Goal: Information Seeking & Learning: Learn about a topic

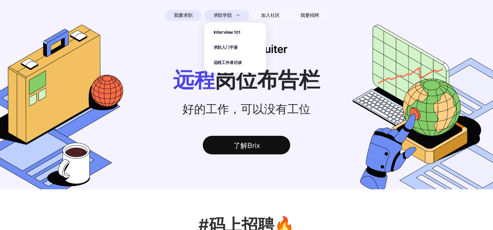
click at [222, 14] on span "求职学院" at bounding box center [222, 15] width 18 height 7
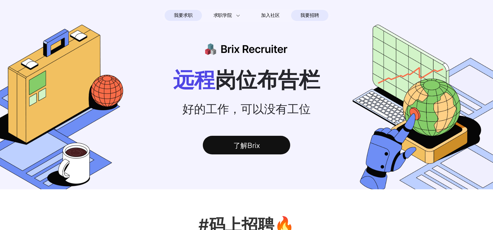
click at [310, 14] on span "我要招聘" at bounding box center [309, 15] width 18 height 7
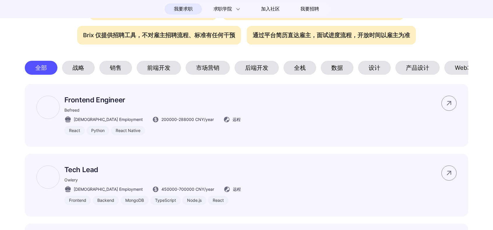
scroll to position [262, 0]
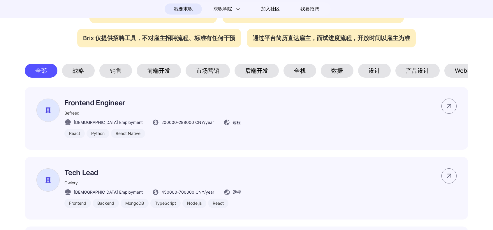
click at [244, 73] on div "后端开发" at bounding box center [256, 71] width 44 height 14
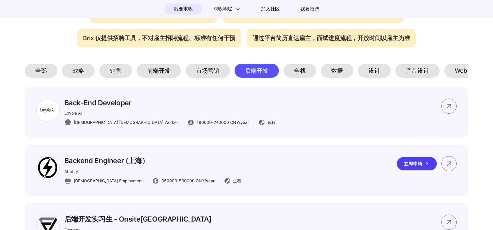
click at [109, 166] on p "Backend Engineer (上海）" at bounding box center [152, 160] width 177 height 9
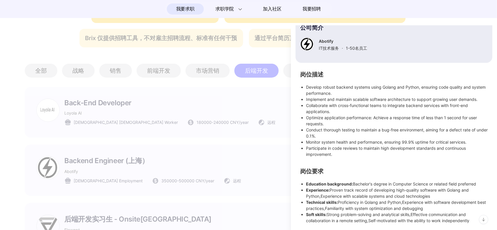
scroll to position [60, 0]
click at [247, 142] on div at bounding box center [248, 128] width 497 height 205
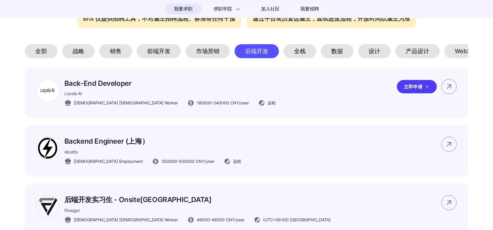
scroll to position [320, 0]
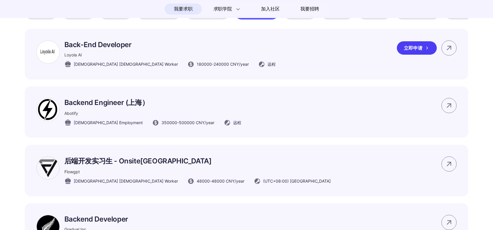
click at [200, 49] on p "Back-End Developer" at bounding box center [169, 44] width 211 height 8
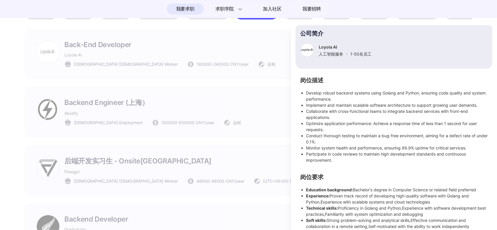
scroll to position [34, 0]
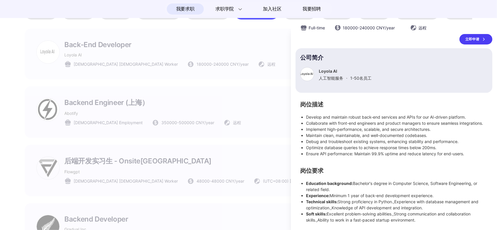
click at [236, 113] on div at bounding box center [248, 128] width 497 height 205
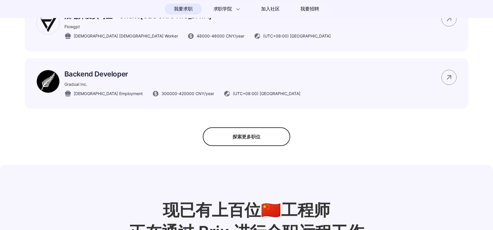
scroll to position [466, 0]
click at [252, 90] on div "Backend Developer Gradual Inc. [DEMOGRAPHIC_DATA] Employment 300000 - 420000 CN…" at bounding box center [246, 83] width 443 height 51
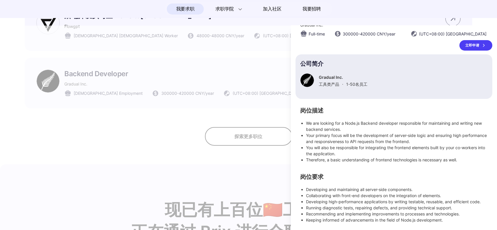
scroll to position [22, 0]
click at [222, 111] on div at bounding box center [248, 128] width 497 height 205
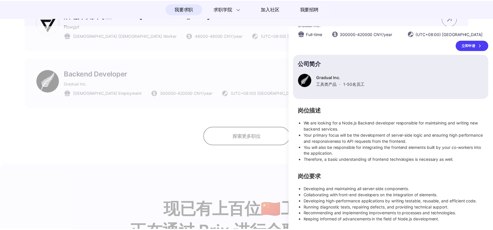
scroll to position [15, 0]
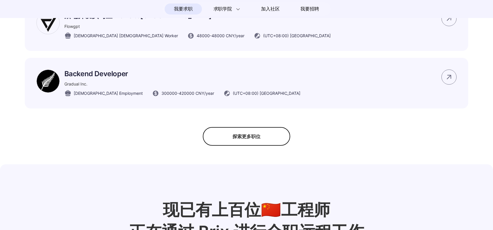
click at [272, 145] on div "探索更多职位" at bounding box center [246, 136] width 87 height 19
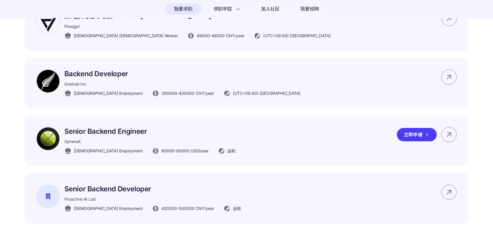
scroll to position [553, 0]
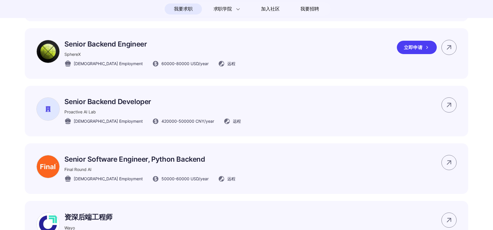
click at [258, 67] on div "Senior Backend Engineer SphereX [DEMOGRAPHIC_DATA] Employment 60000 - 80000 USD…" at bounding box center [246, 53] width 443 height 51
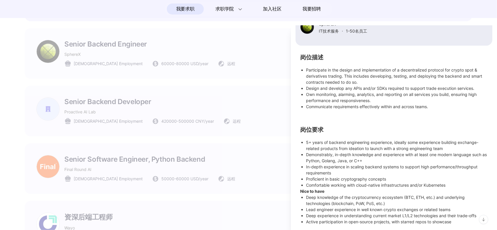
scroll to position [76, 0]
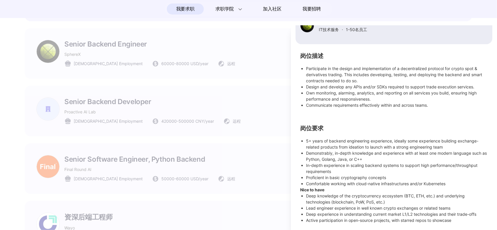
click at [247, 130] on div at bounding box center [248, 128] width 497 height 205
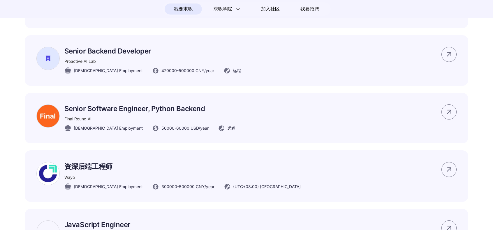
scroll to position [611, 0]
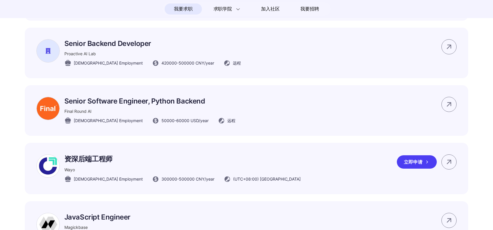
click at [296, 169] on div "资深后端工程师 [PERSON_NAME] [DEMOGRAPHIC_DATA] Employment 300000 - 500000 CNY /year (…" at bounding box center [246, 169] width 443 height 52
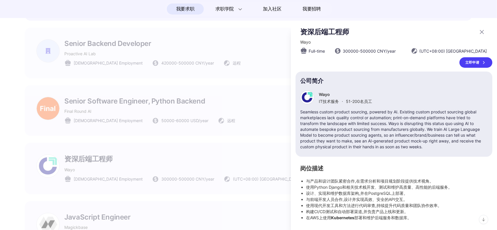
scroll to position [0, 0]
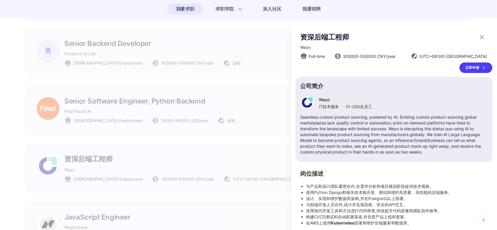
click at [253, 145] on div at bounding box center [248, 128] width 497 height 205
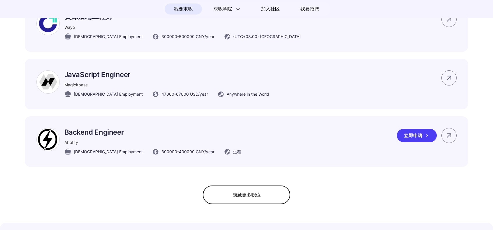
scroll to position [757, 0]
